Goal: Check status: Check status

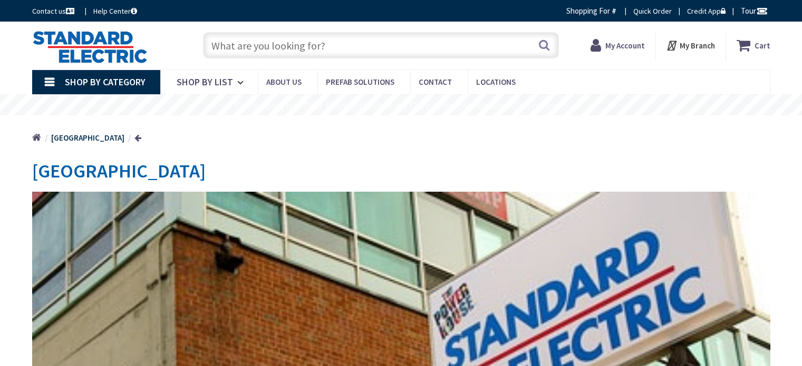
click at [626, 45] on strong "My Account" at bounding box center [625, 46] width 40 height 10
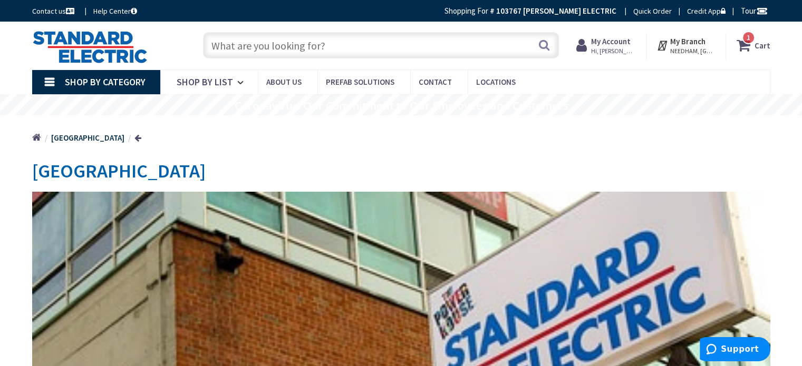
click at [623, 40] on strong "My Account" at bounding box center [611, 41] width 40 height 10
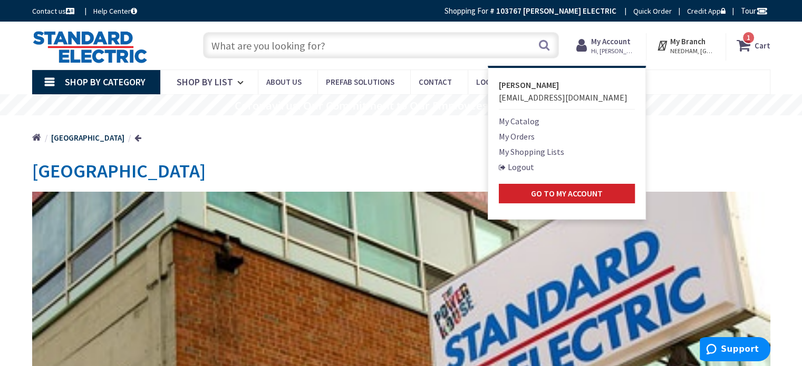
click at [517, 134] on link "My Orders" at bounding box center [517, 136] width 36 height 13
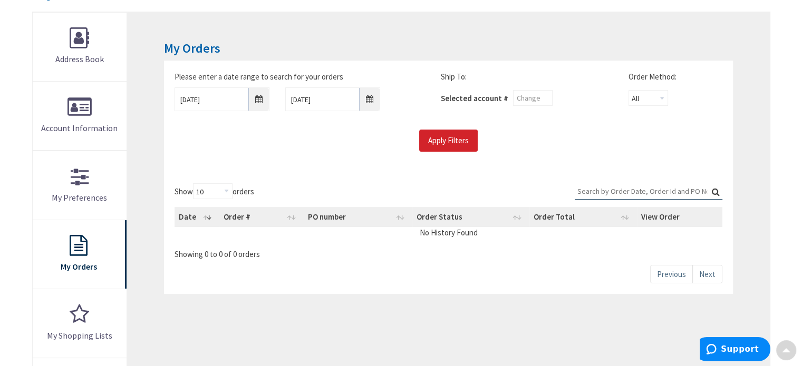
scroll to position [144, 0]
click at [442, 130] on input "Apply Filters" at bounding box center [448, 140] width 59 height 22
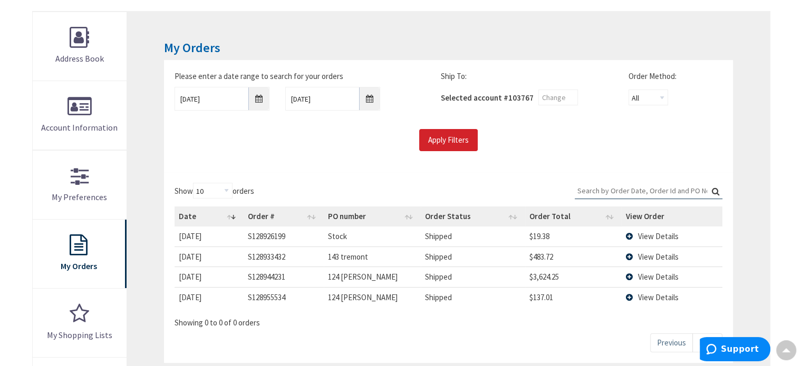
click at [650, 231] on span "View Details" at bounding box center [658, 236] width 41 height 10
click at [630, 234] on td "View Details" at bounding box center [671, 237] width 100 height 20
click at [629, 234] on td "View Details" at bounding box center [671, 237] width 100 height 20
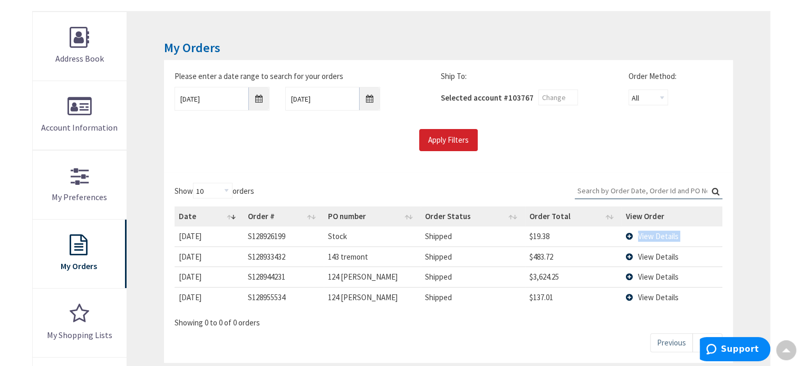
click at [629, 234] on td "View Details" at bounding box center [671, 237] width 100 height 20
click at [626, 293] on td "View Details" at bounding box center [671, 297] width 100 height 20
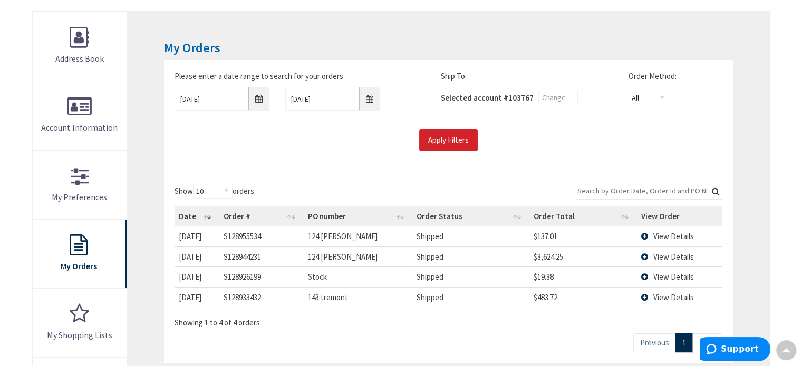
click at [626, 293] on td "$483.72" at bounding box center [583, 297] width 108 height 20
click at [641, 231] on td "View Details" at bounding box center [679, 237] width 85 height 20
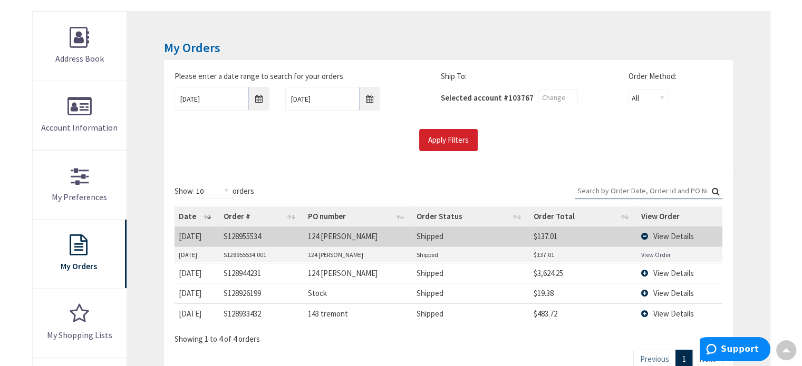
click at [650, 252] on link "View Order" at bounding box center [656, 254] width 30 height 9
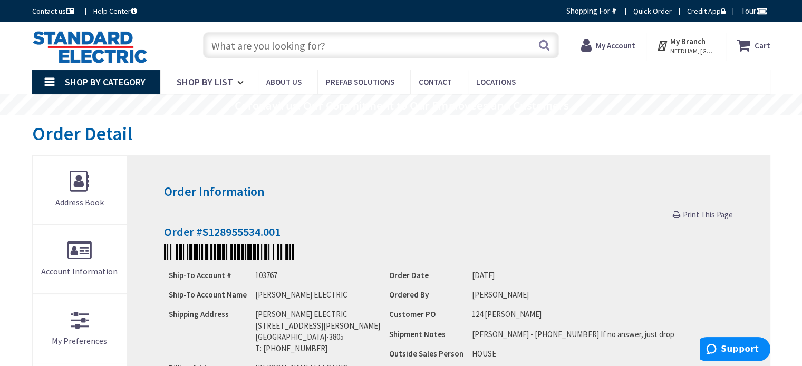
click at [713, 215] on span "Print This Page" at bounding box center [708, 215] width 50 height 10
drag, startPoint x: 704, startPoint y: 210, endPoint x: 608, endPoint y: 310, distance: 138.7
click at [704, 210] on span "Print This Page" at bounding box center [708, 215] width 50 height 10
click at [588, 229] on h4 "Order #S128955534.001" at bounding box center [448, 232] width 568 height 13
drag, startPoint x: 704, startPoint y: 212, endPoint x: 605, endPoint y: 317, distance: 143.9
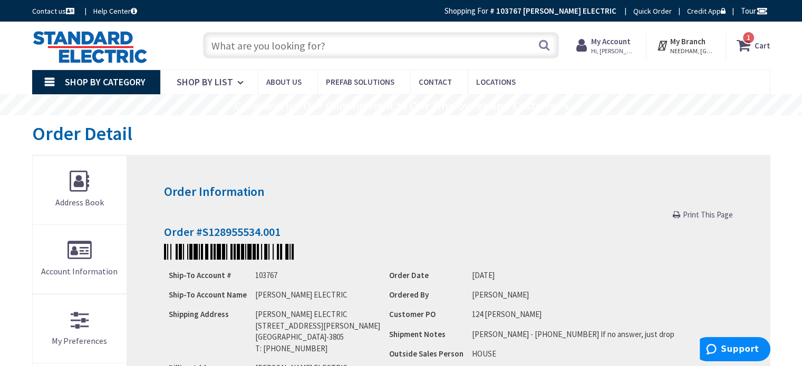
click at [704, 212] on span "Print This Page" at bounding box center [708, 215] width 50 height 10
click at [605, 317] on div "Ship-To Account # 103767 Ship-To Account Name COLIN BRADLEY ELECTRIC Shipping A…" at bounding box center [448, 363] width 568 height 196
click at [702, 210] on span "Print This Page" at bounding box center [708, 215] width 50 height 10
